Goal: Information Seeking & Learning: Learn about a topic

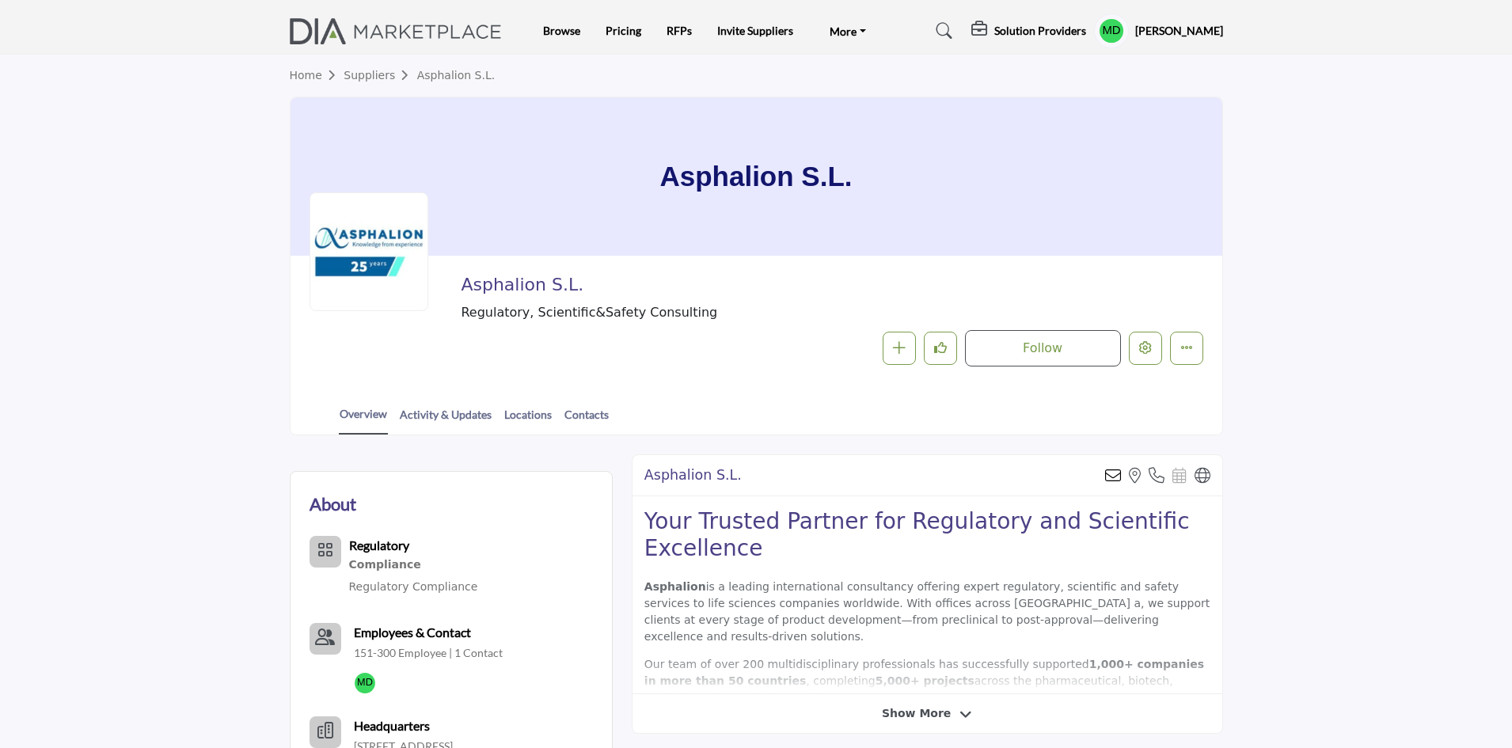
drag, startPoint x: 757, startPoint y: 178, endPoint x: 892, endPoint y: 158, distance: 136.2
click at [892, 158] on div "Asphalion S.L." at bounding box center [757, 176] width 932 height 158
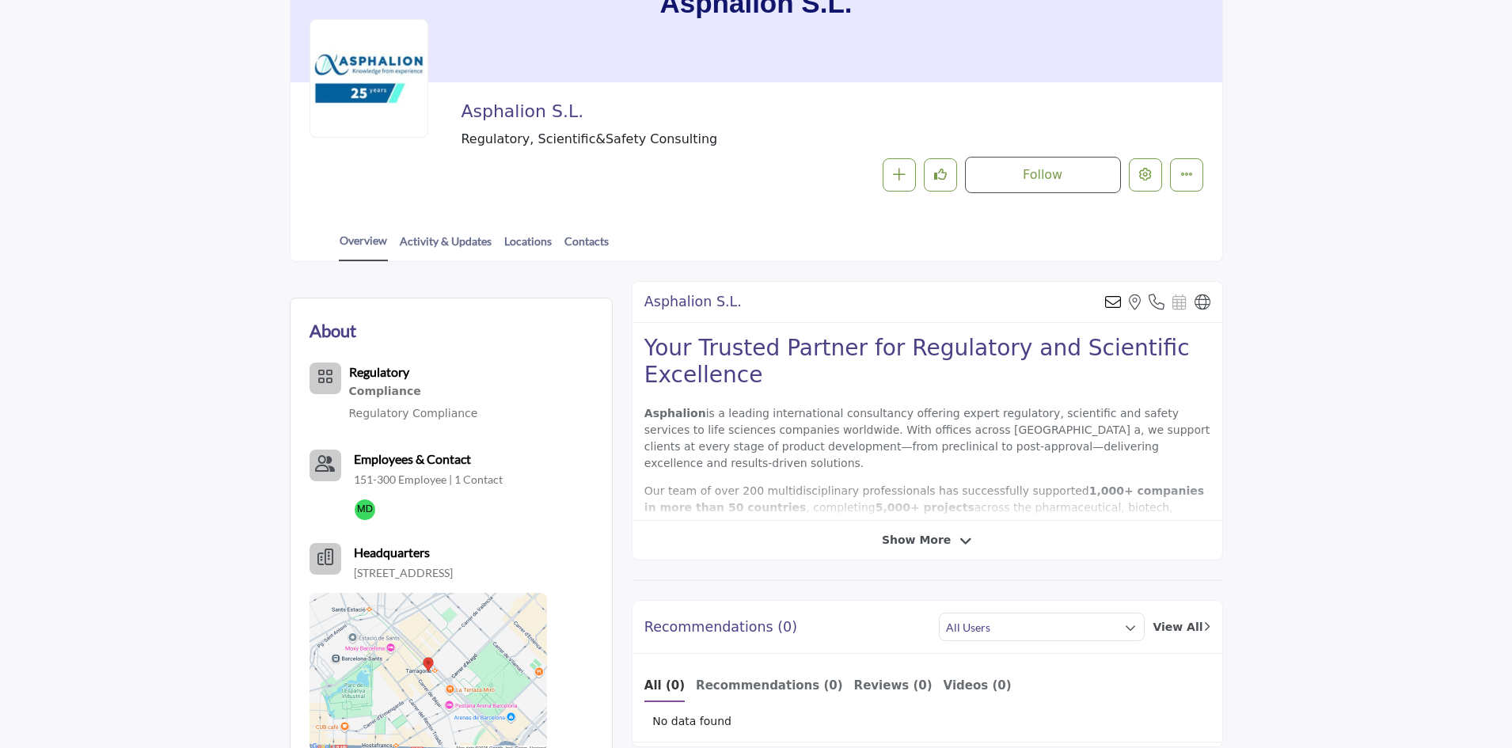
scroll to position [158, 0]
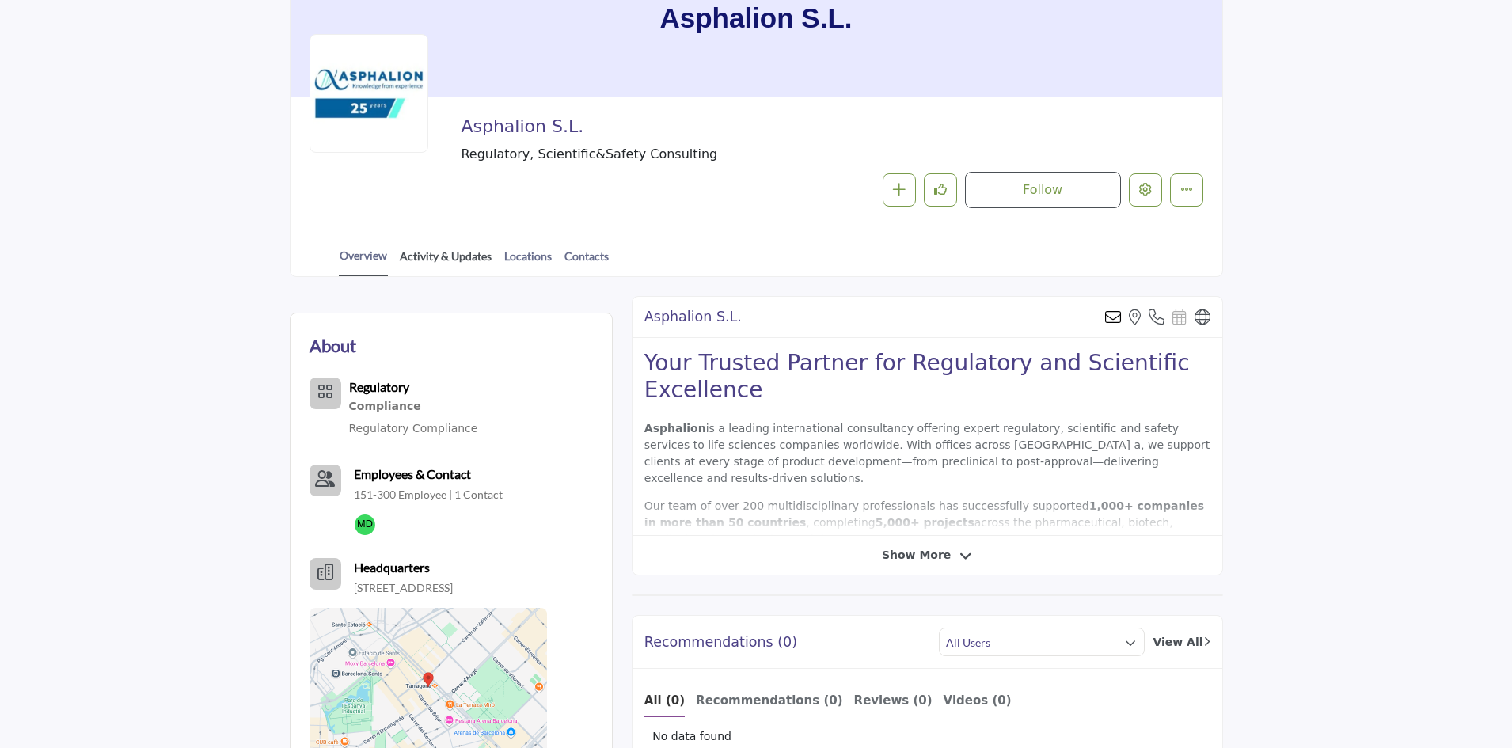
click at [448, 266] on link "Activity & Updates" at bounding box center [445, 262] width 93 height 28
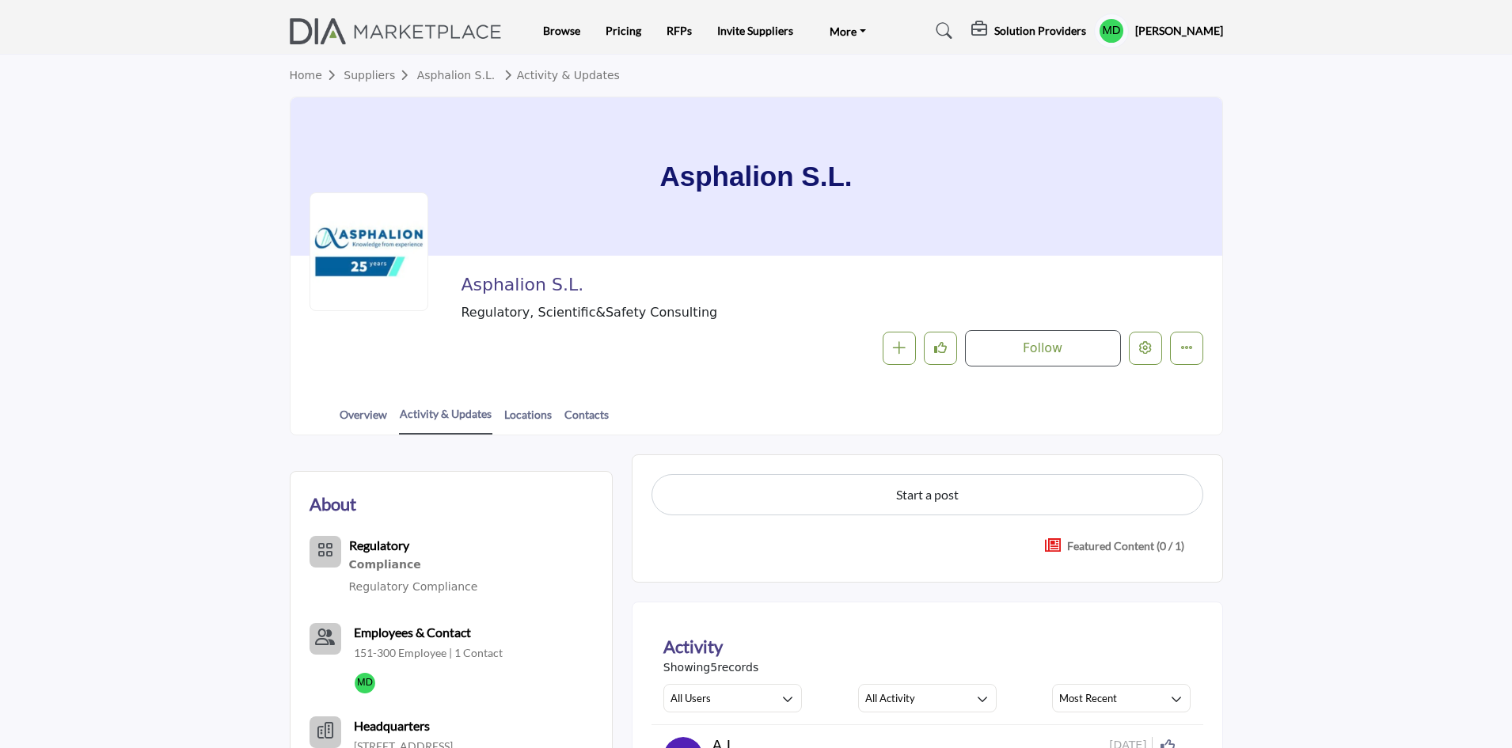
click at [426, 25] on img at bounding box center [400, 31] width 221 height 26
click at [314, 25] on img at bounding box center [400, 31] width 221 height 26
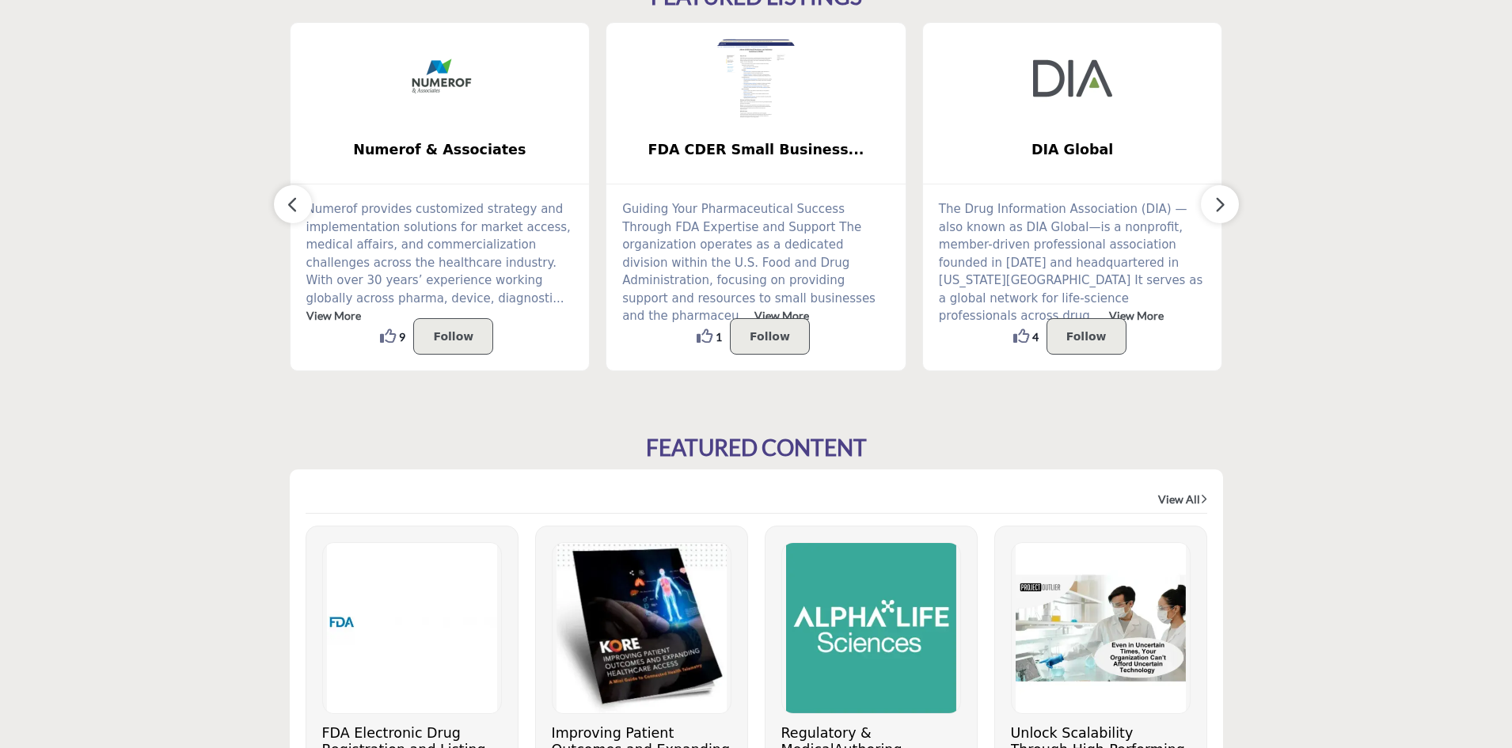
scroll to position [475, 0]
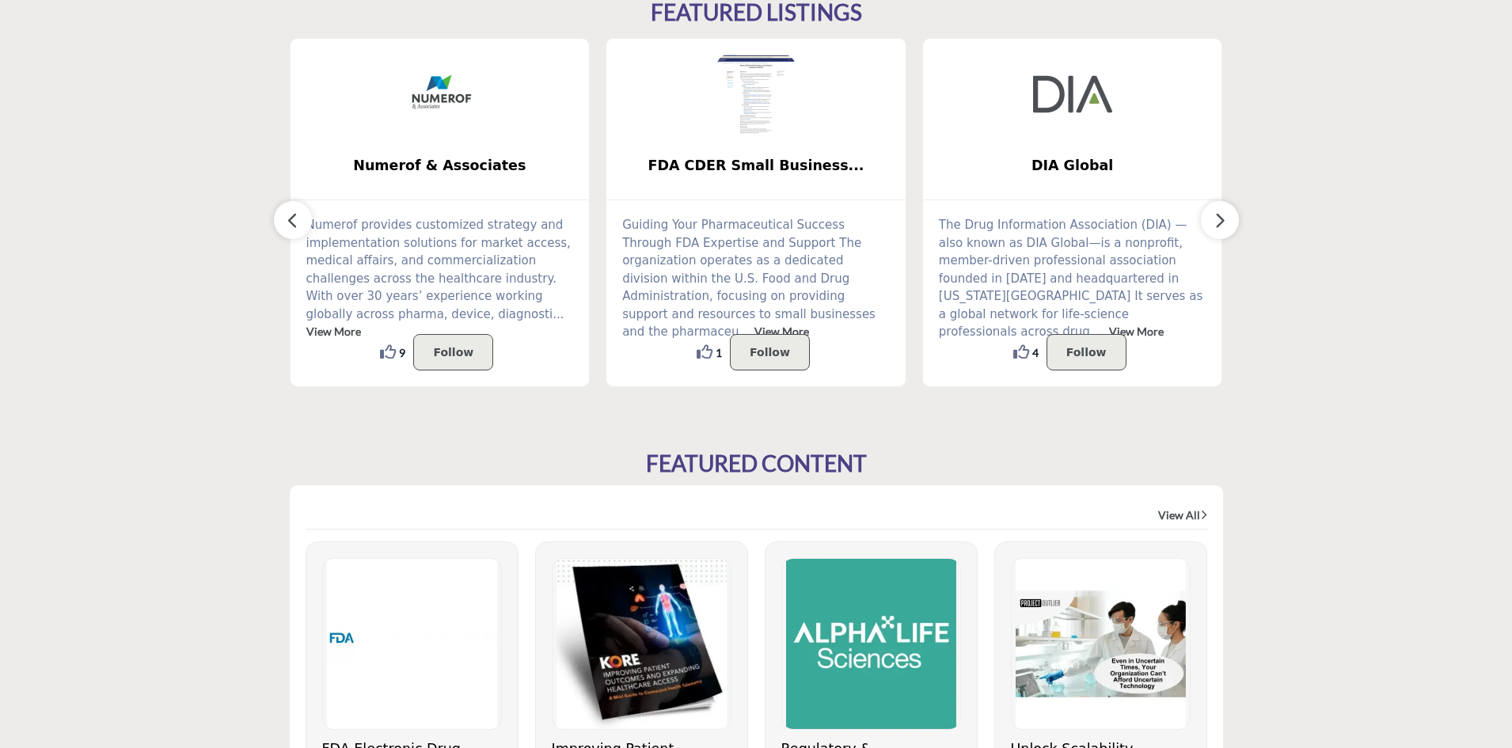
click at [285, 217] on button "button" at bounding box center [293, 220] width 38 height 38
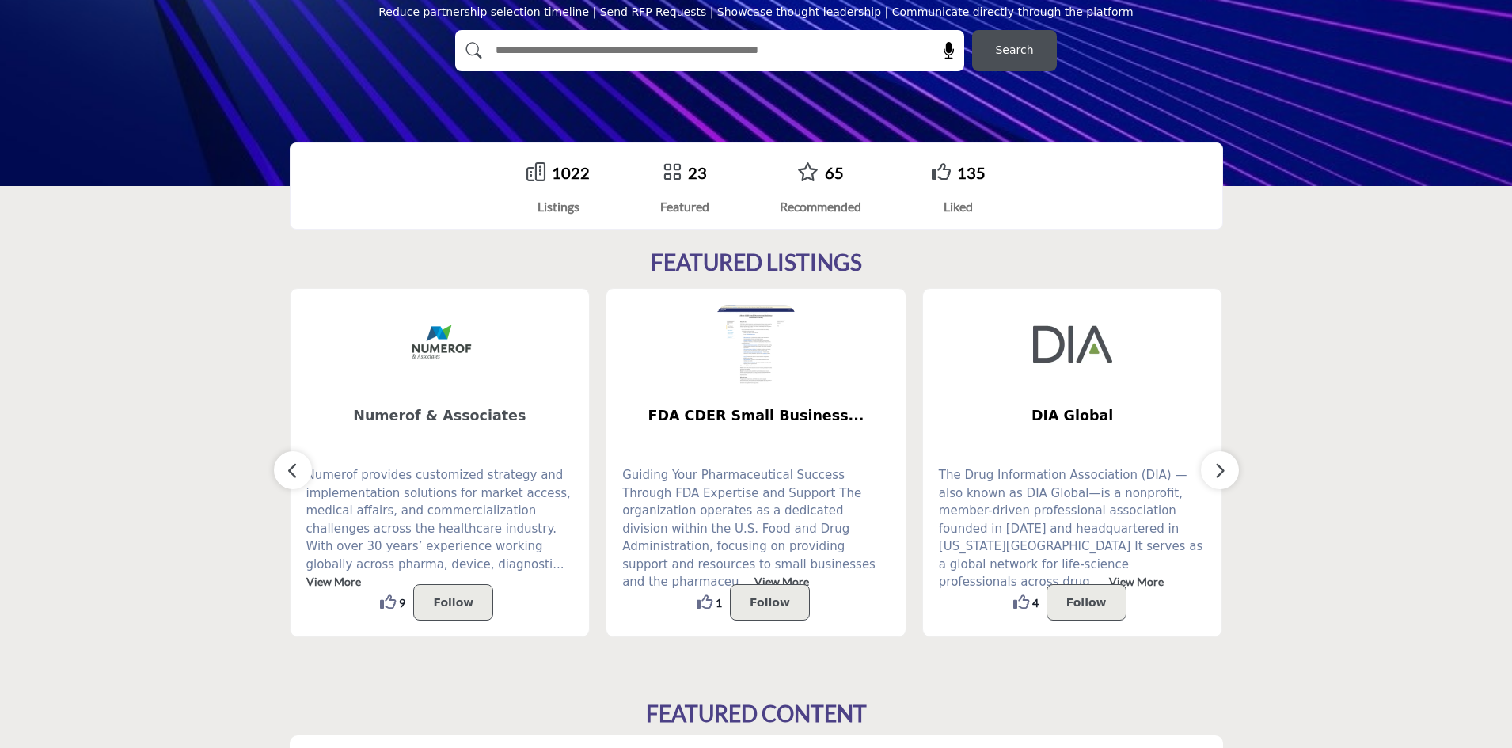
scroll to position [238, 0]
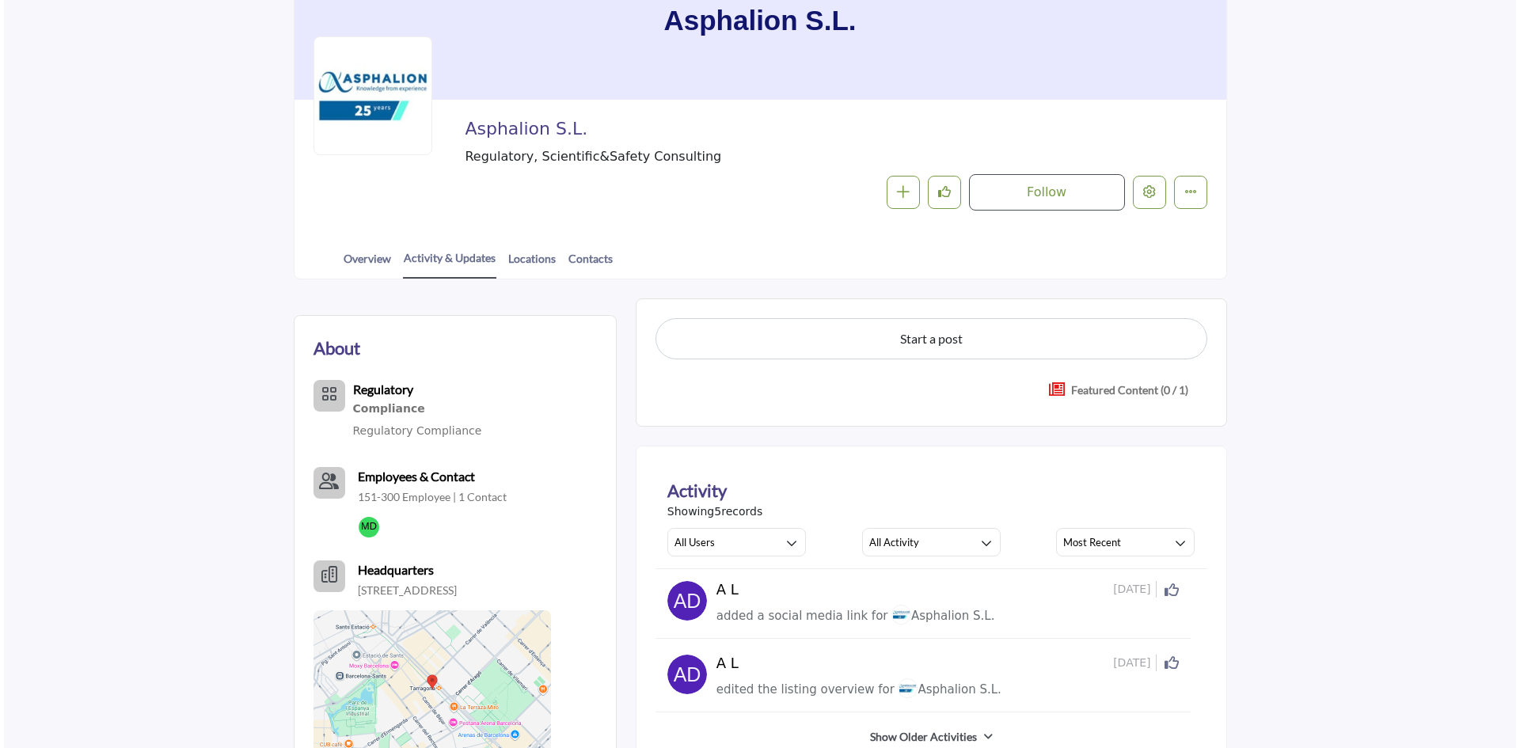
scroll to position [158, 0]
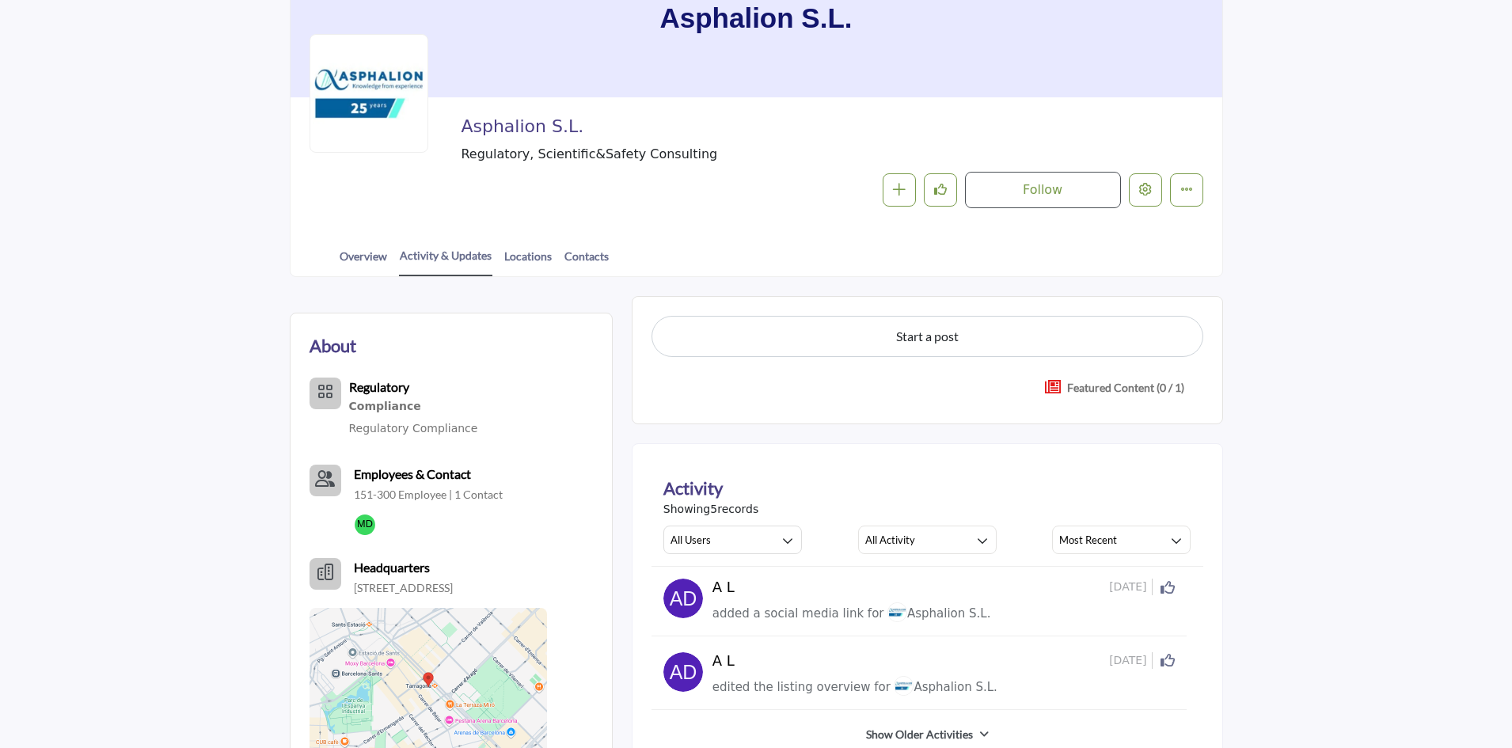
click at [1089, 390] on p "Featured Content (0 / 1)" at bounding box center [1125, 387] width 117 height 17
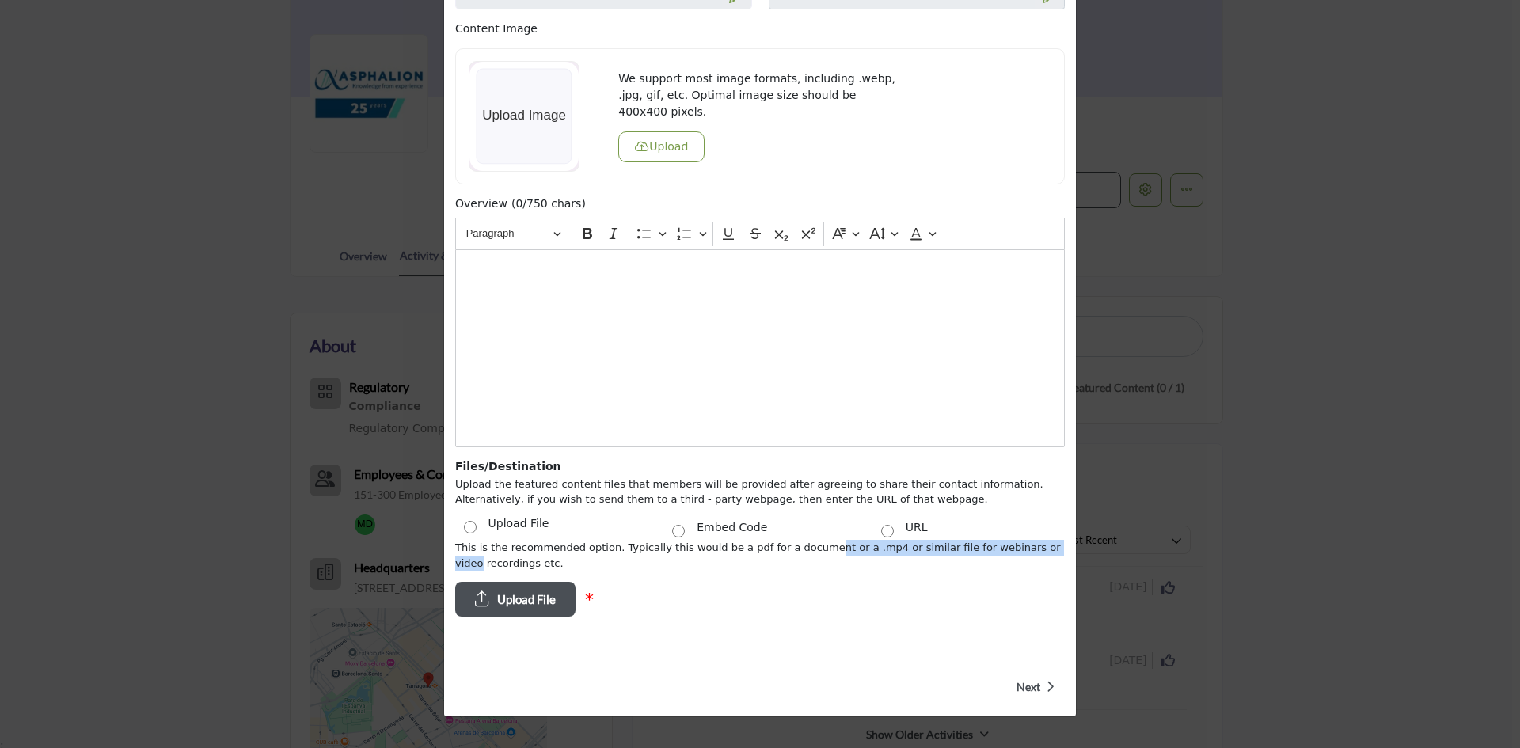
drag, startPoint x: 793, startPoint y: 549, endPoint x: 1013, endPoint y: 545, distance: 220.1
click at [1013, 545] on p "This is the recommended option. Typically this would be a pdf for a document or…" at bounding box center [760, 555] width 610 height 31
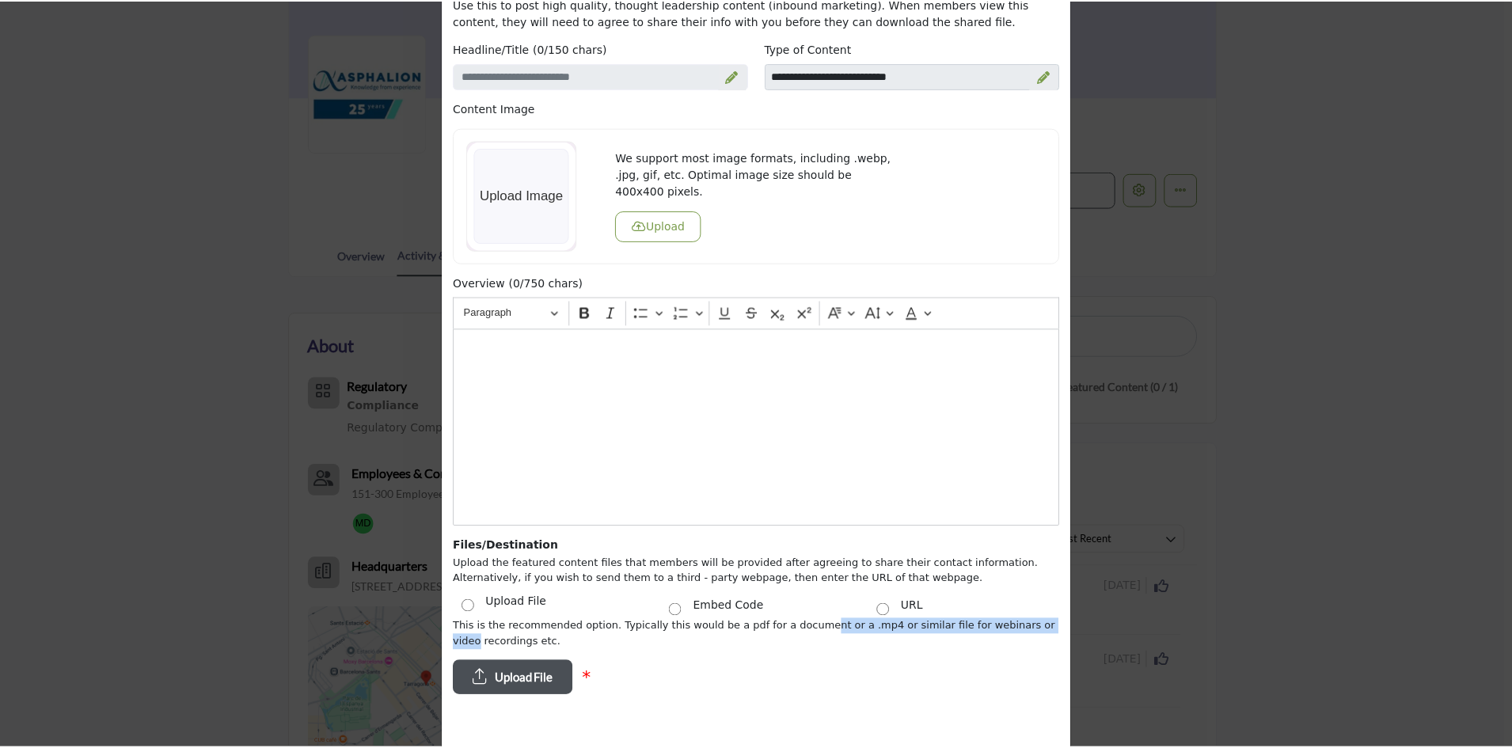
scroll to position [0, 0]
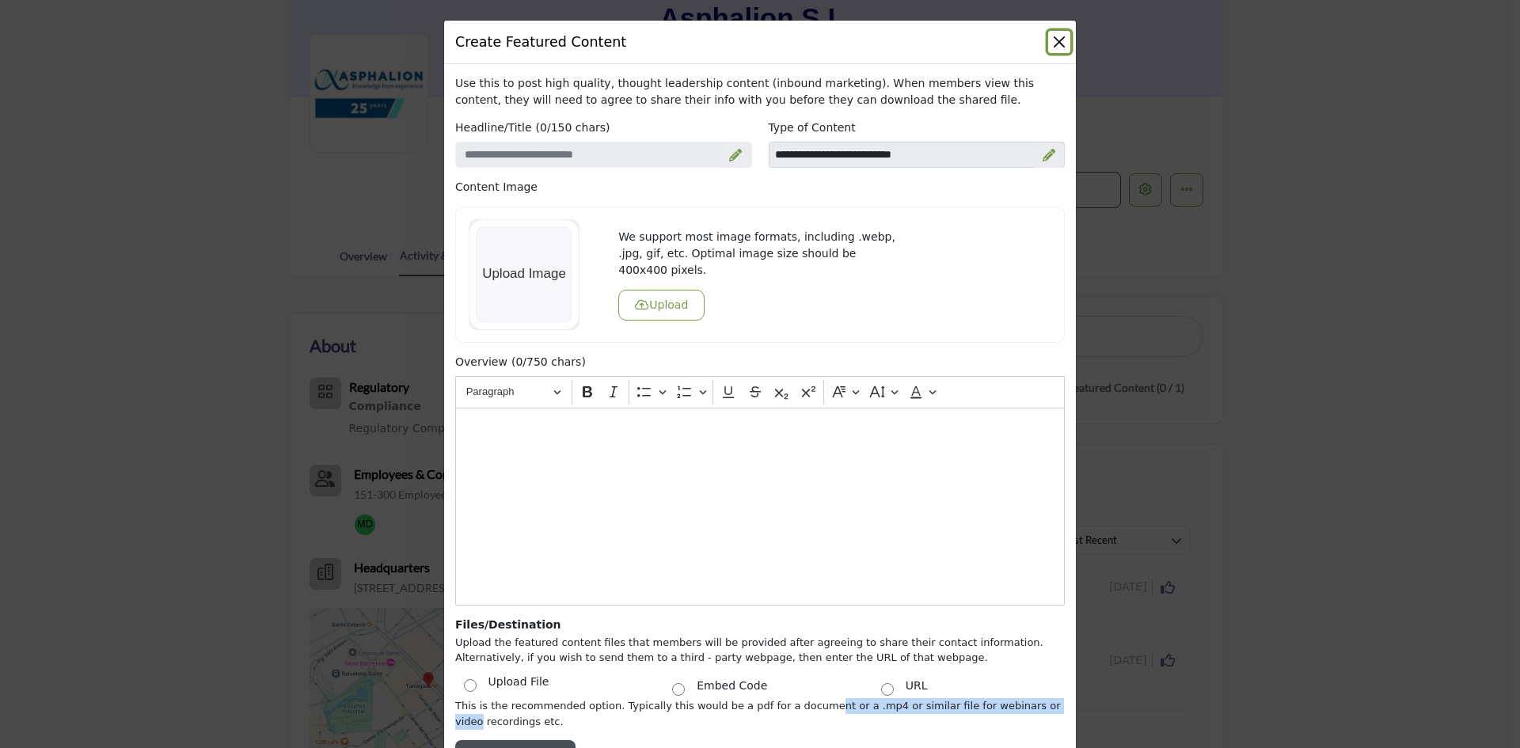
click at [1049, 39] on button "Close" at bounding box center [1059, 42] width 22 height 22
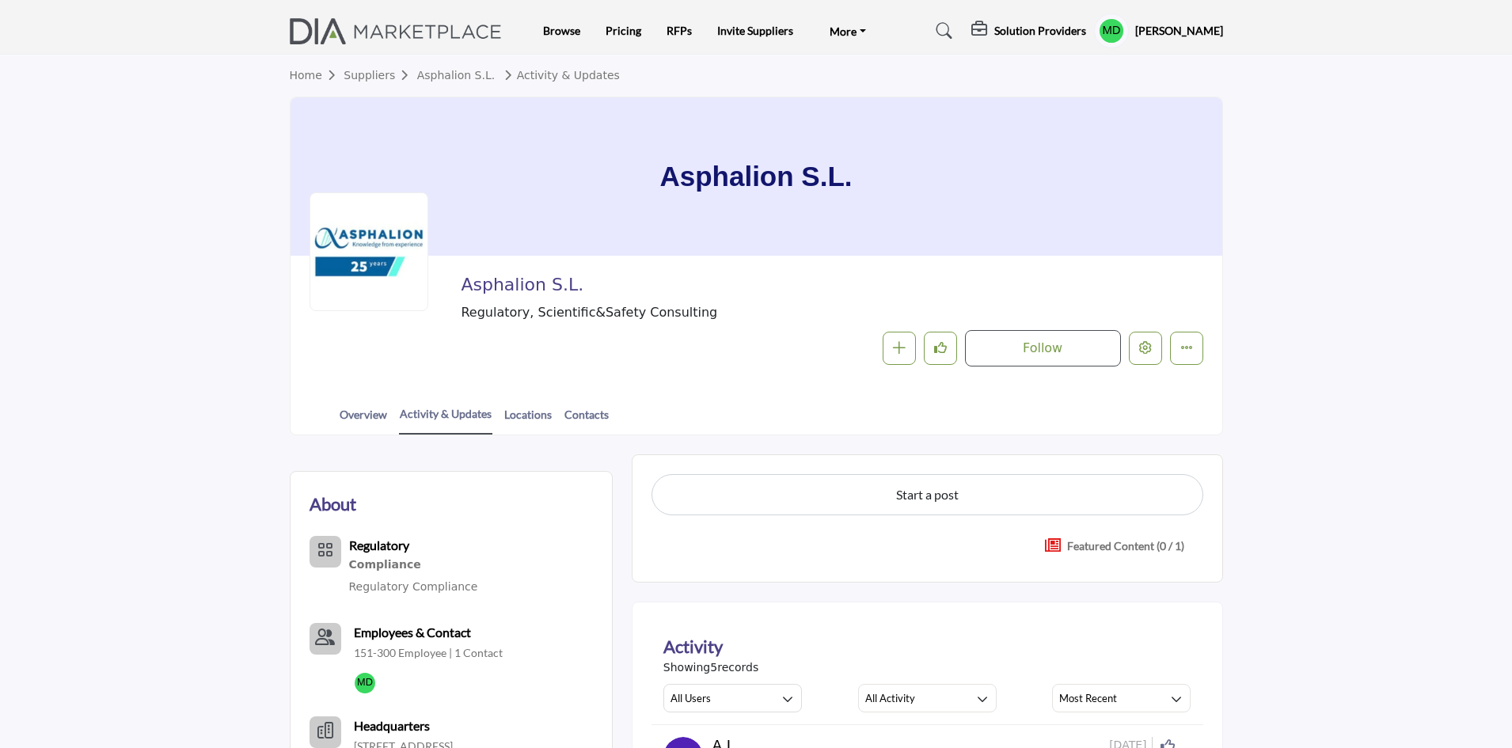
click at [449, 36] on img at bounding box center [400, 31] width 221 height 26
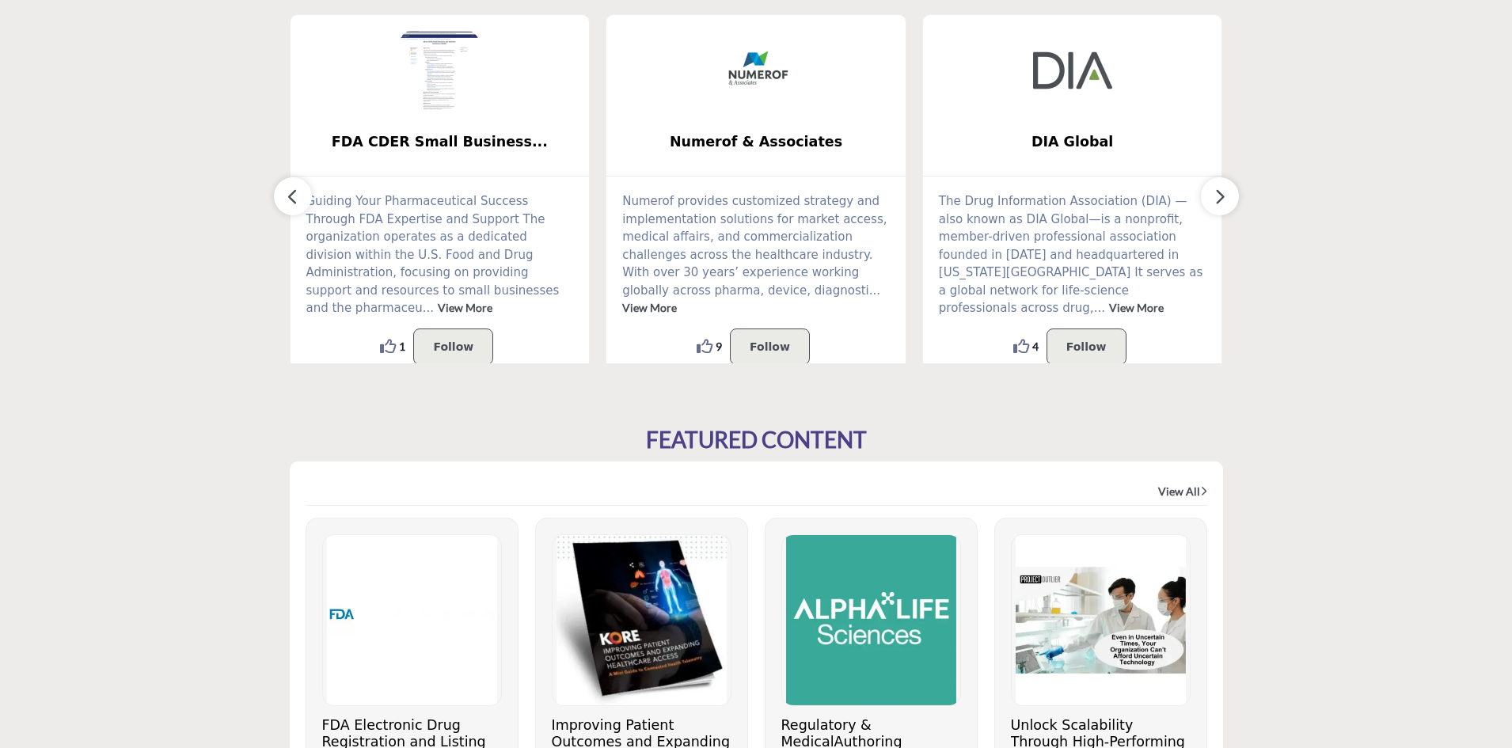
scroll to position [554, 0]
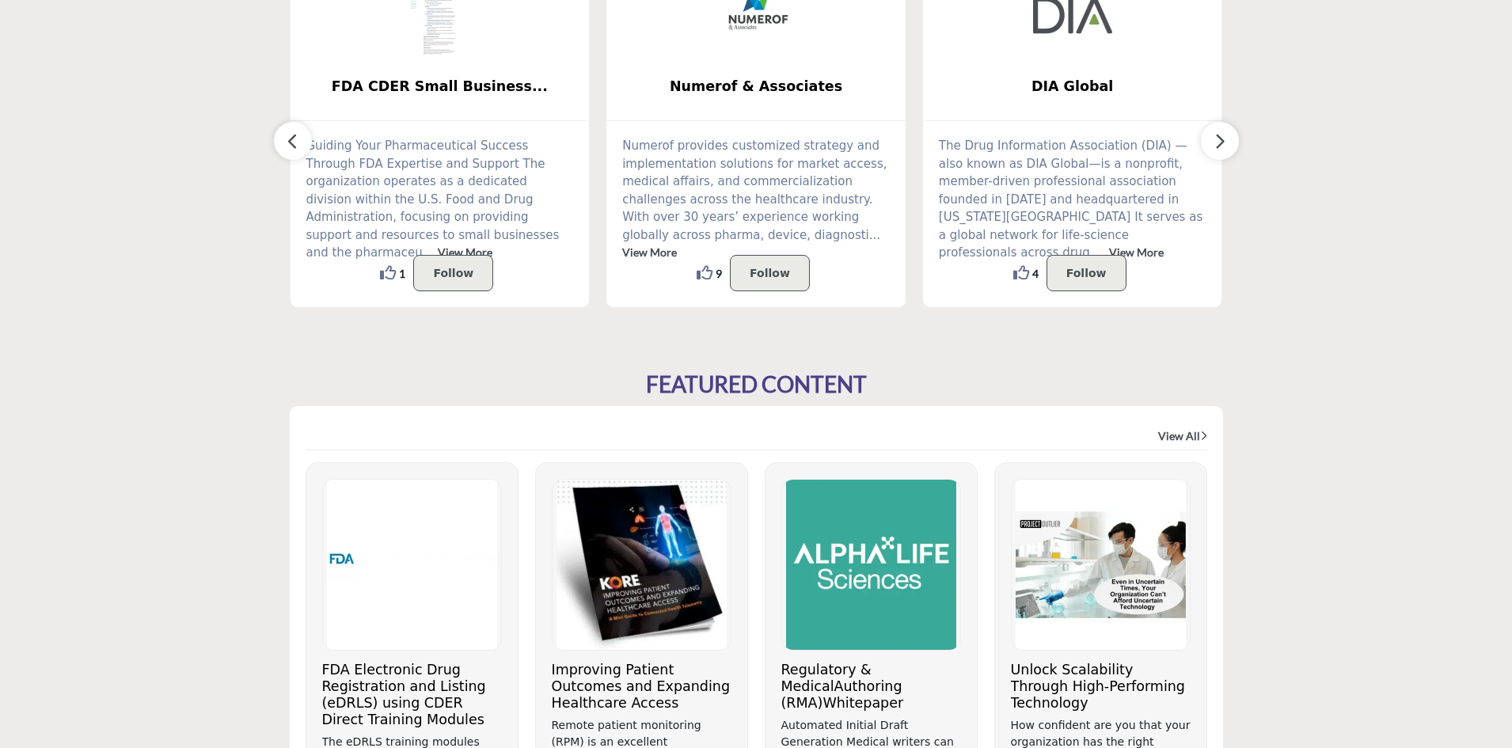
click at [644, 533] on img at bounding box center [642, 565] width 178 height 170
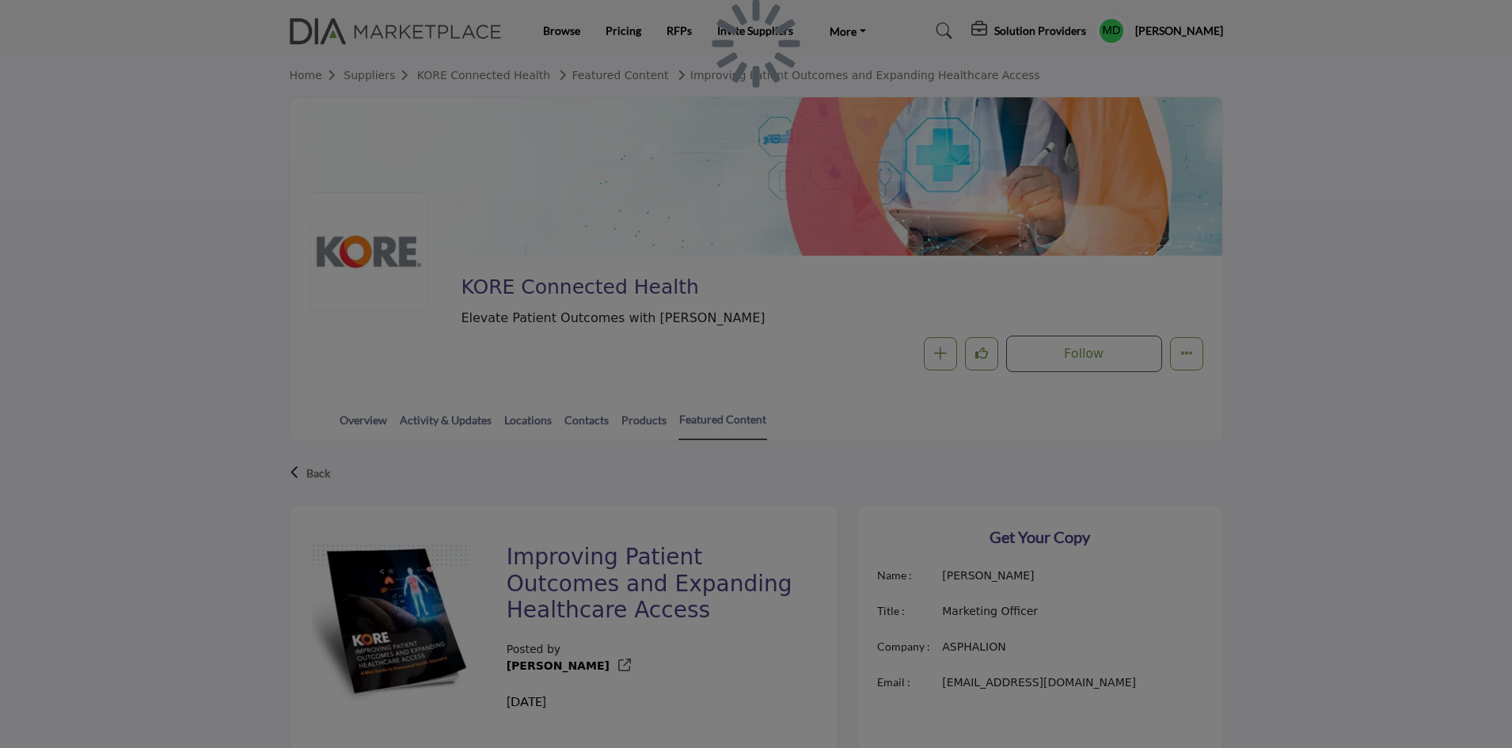
scroll to position [436, 0]
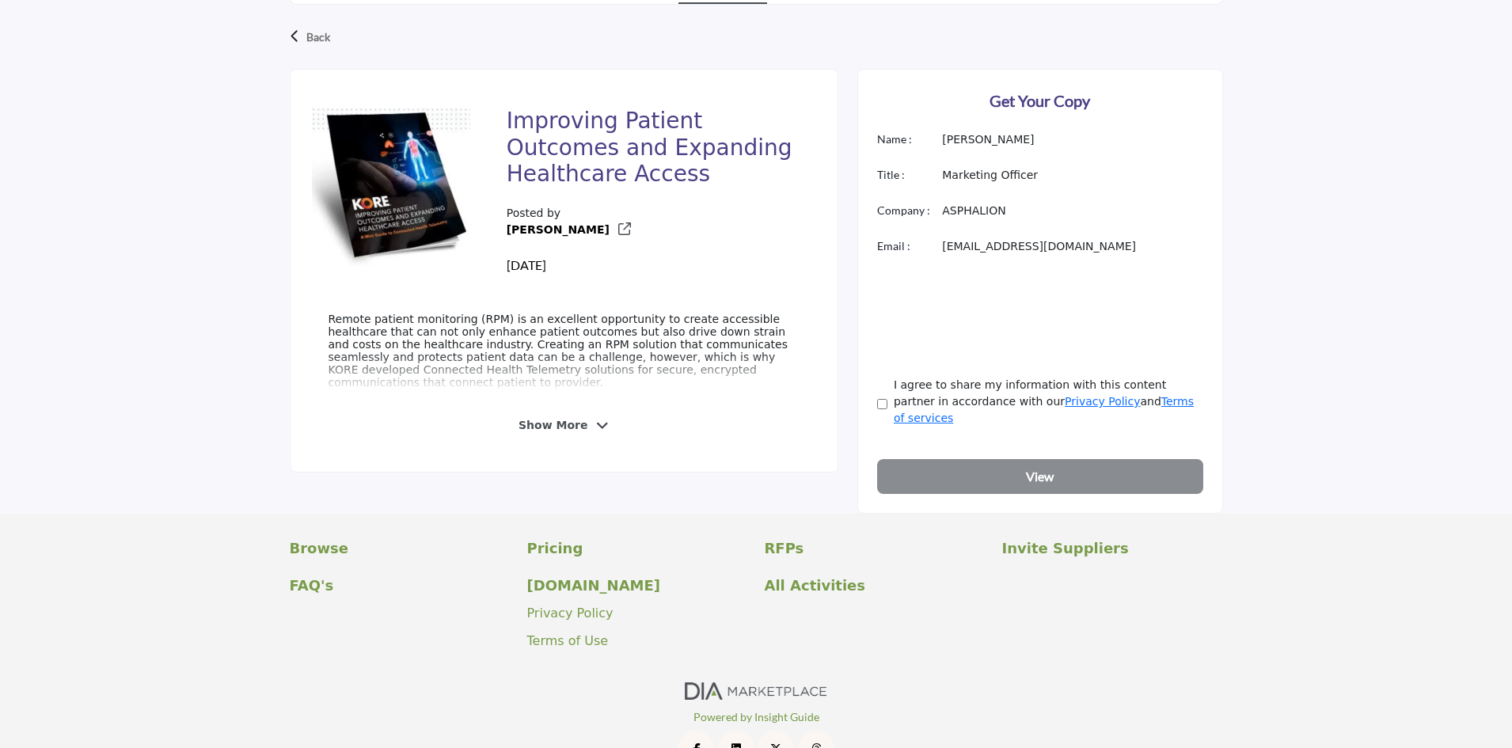
click at [386, 199] on img at bounding box center [391, 187] width 158 height 158
click at [555, 428] on span "Show More" at bounding box center [553, 425] width 69 height 17
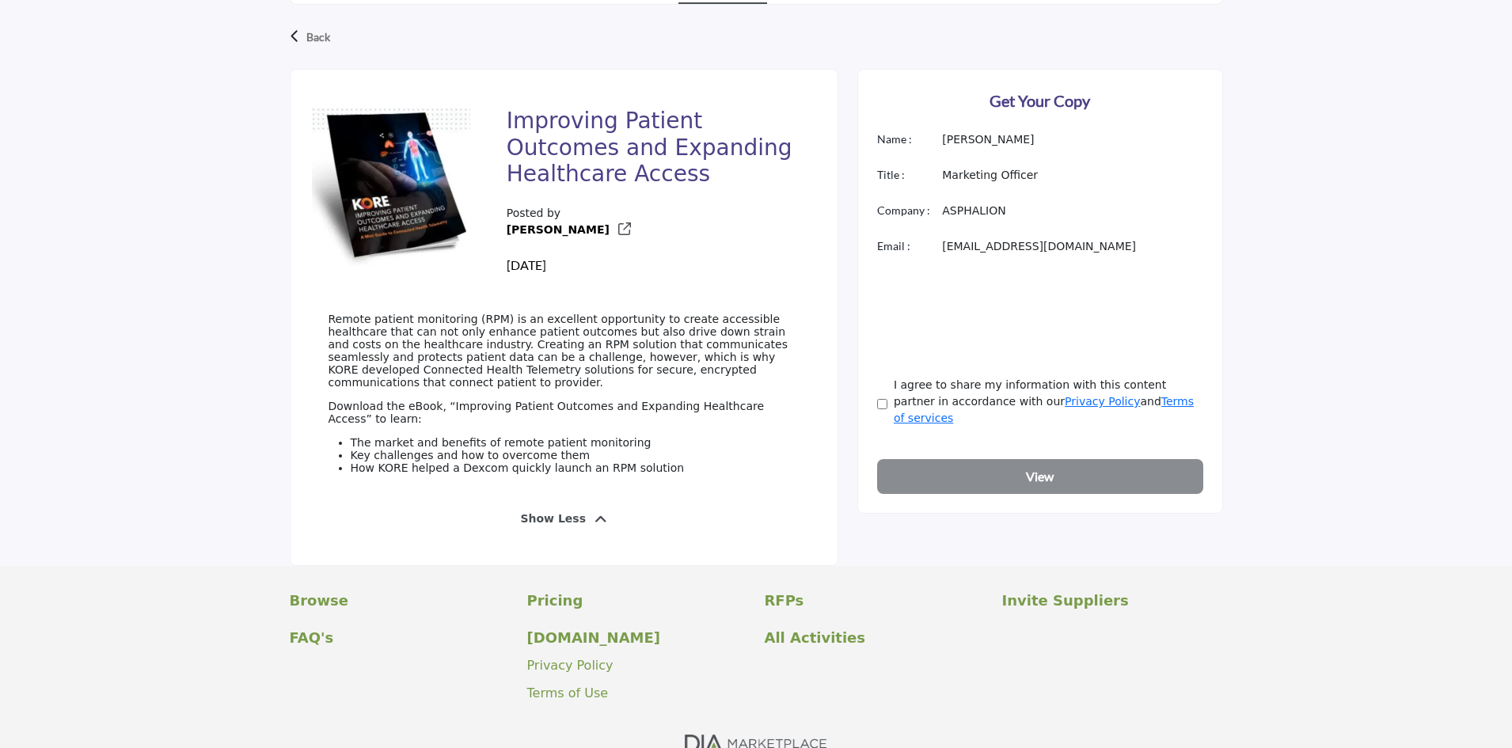
click at [386, 200] on img at bounding box center [391, 187] width 158 height 158
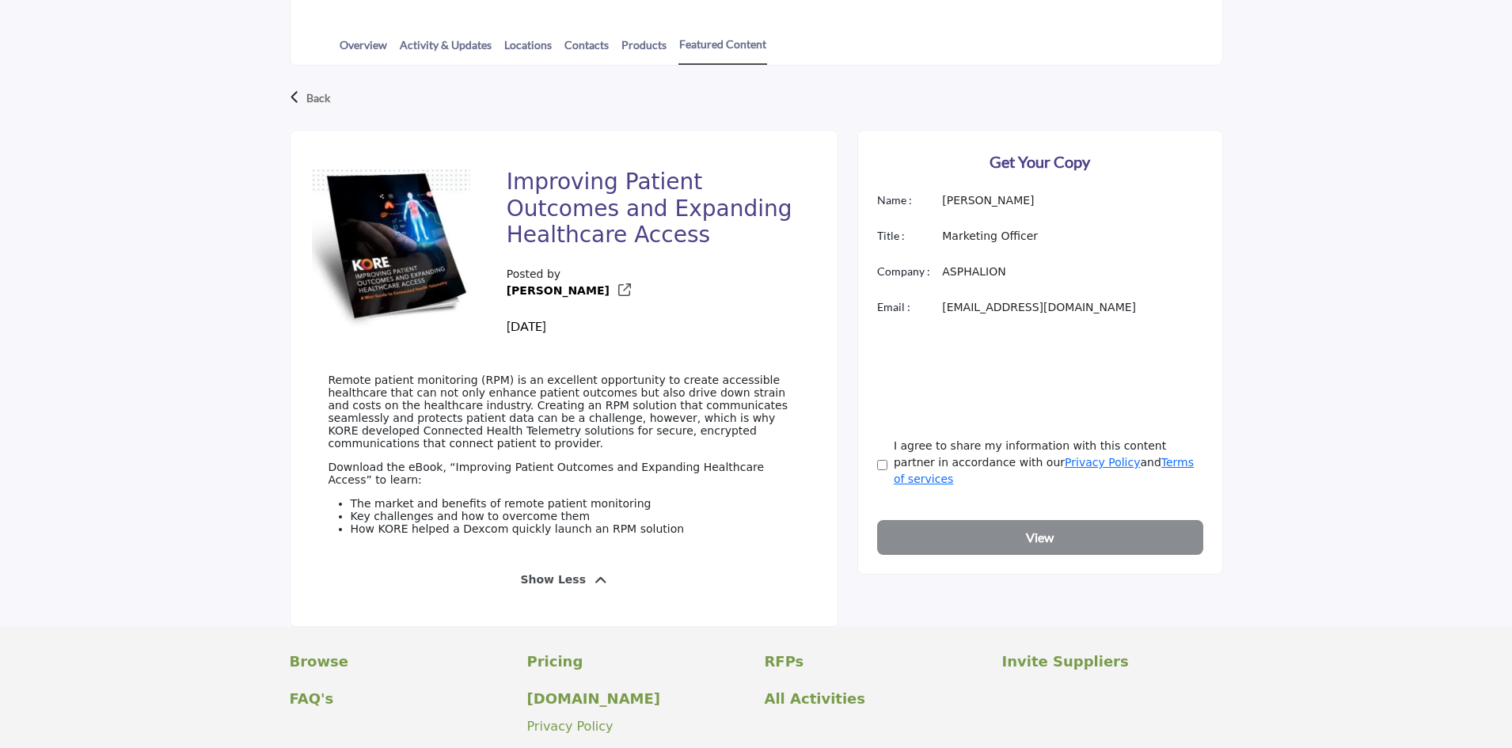
scroll to position [199, 0]
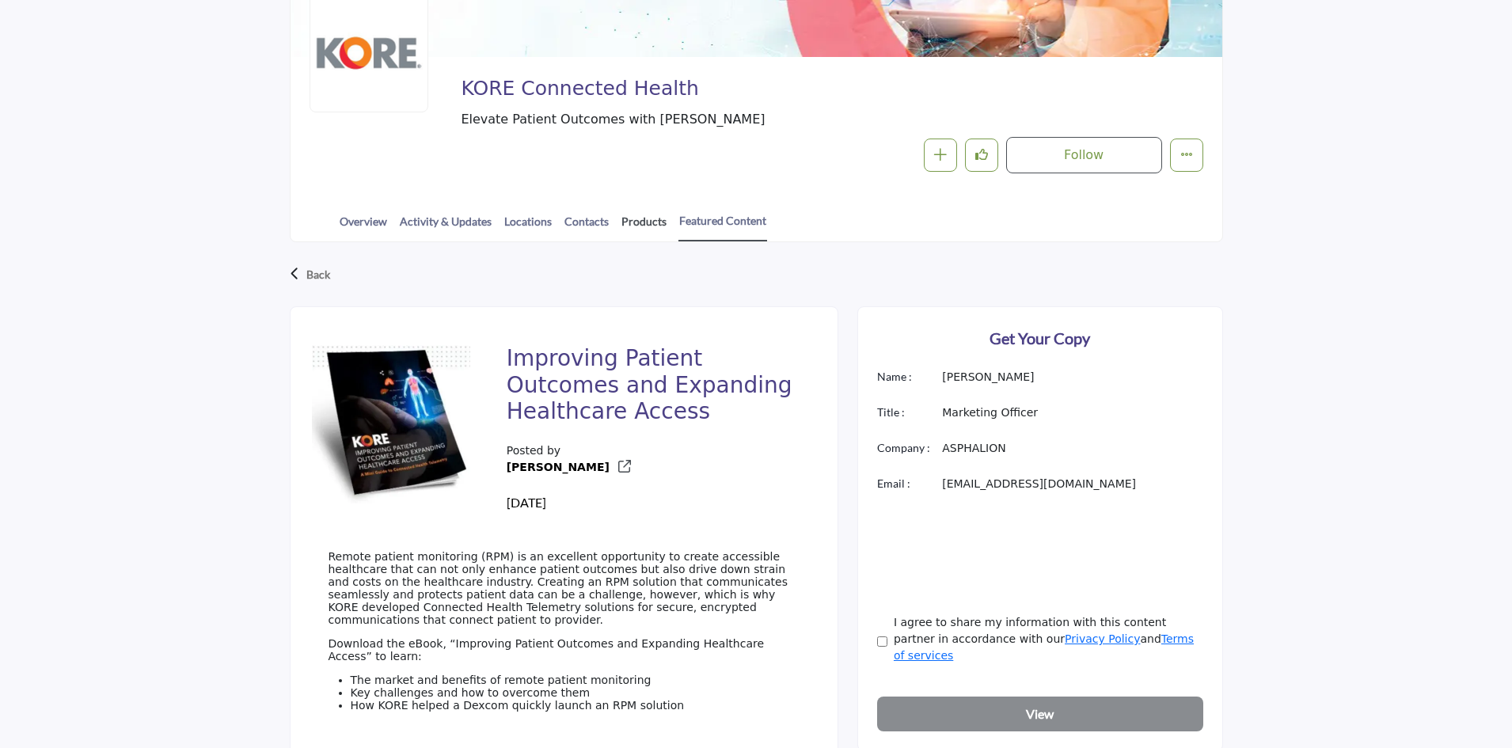
click at [650, 217] on link "Products" at bounding box center [644, 227] width 47 height 28
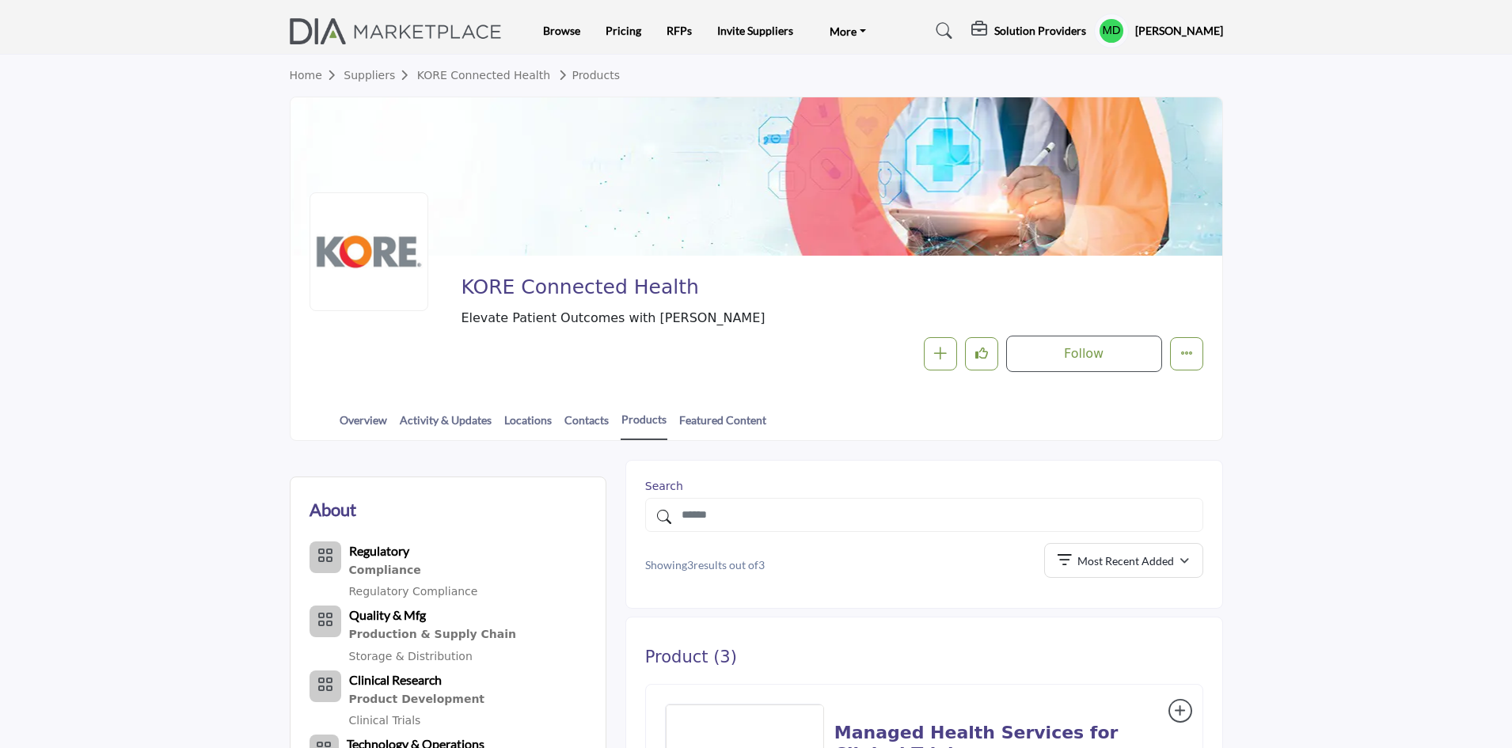
click at [20, 166] on section "Home Suppliers KORE Connected Health Products KORE Connected Health Elevate Pat…" at bounding box center [756, 248] width 1512 height 386
